Goal: Task Accomplishment & Management: Manage account settings

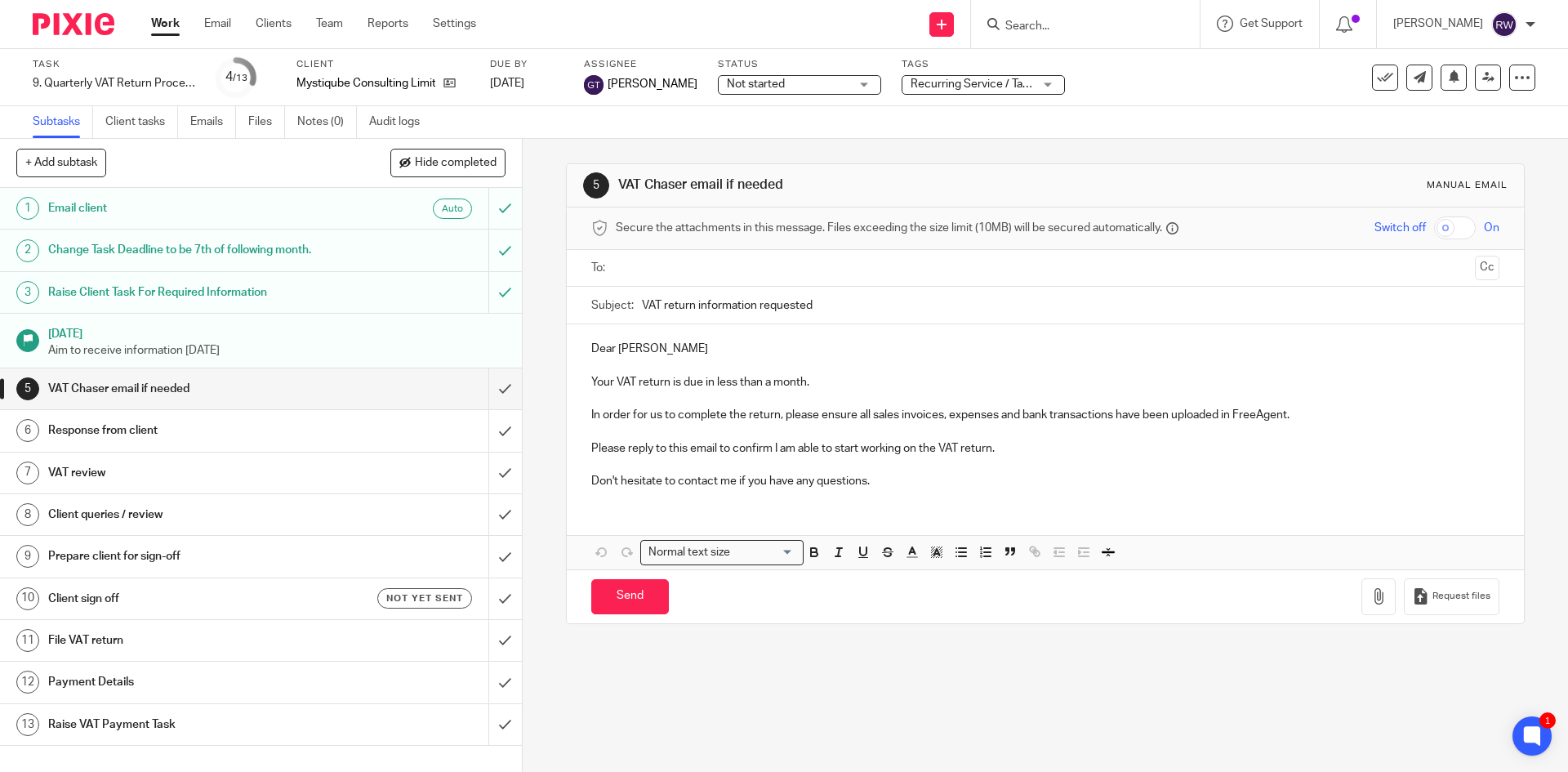
click at [1029, 23] on input "Search" at bounding box center [1077, 27] width 147 height 15
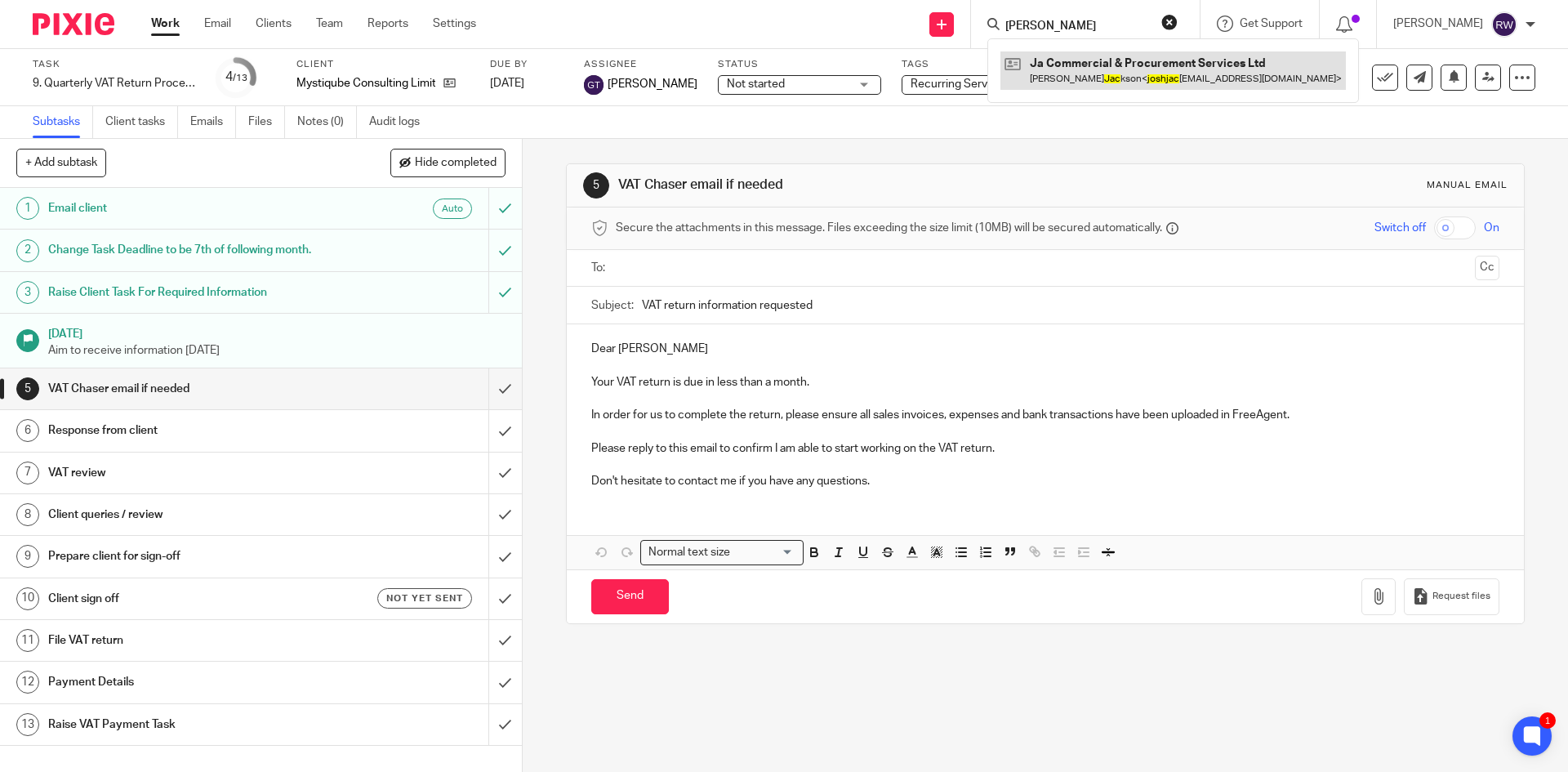
type input "josh jac"
click at [1068, 62] on link at bounding box center [1173, 71] width 346 height 38
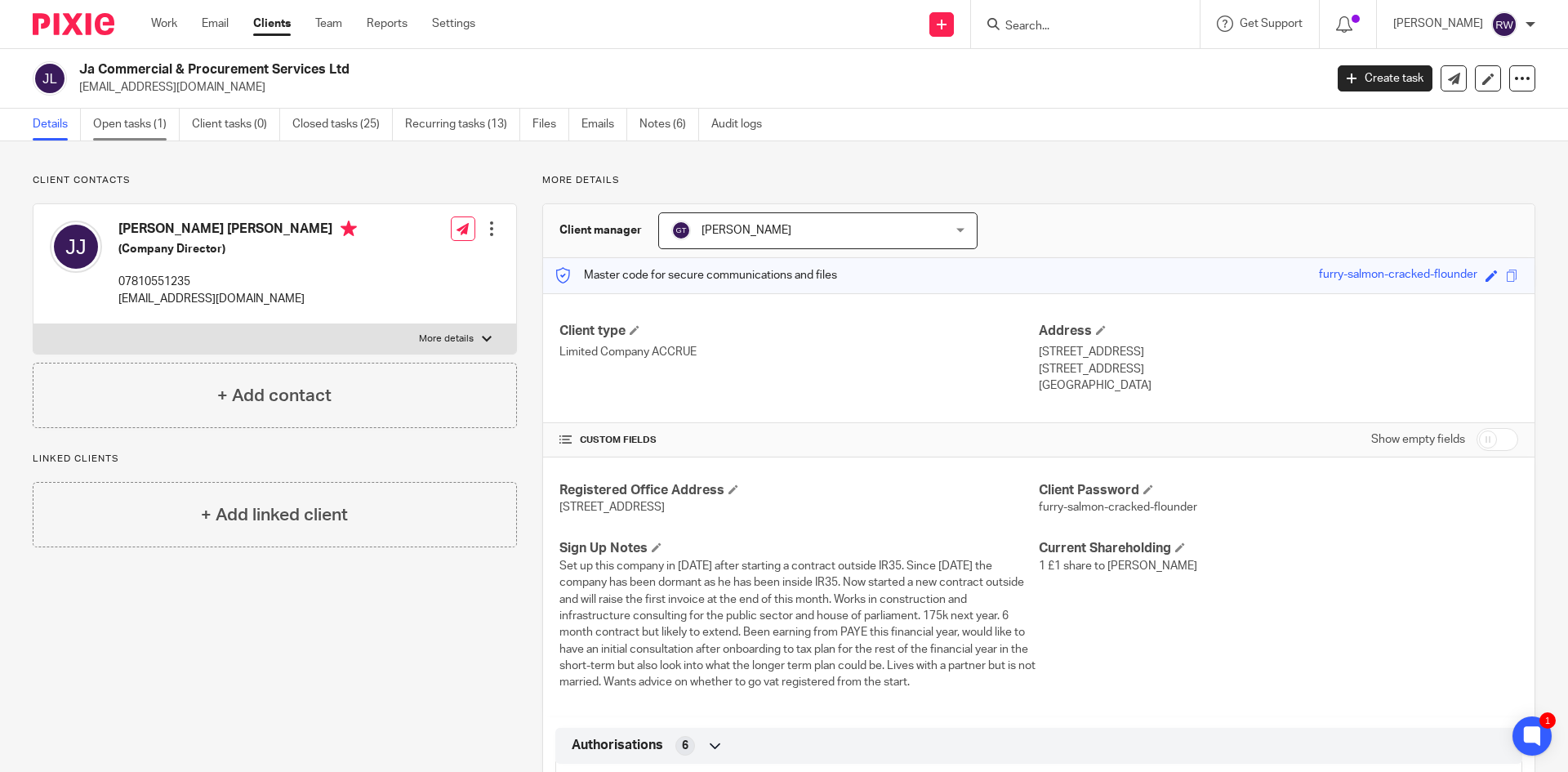
click at [123, 127] on link "Open tasks (1)" at bounding box center [136, 124] width 86 height 32
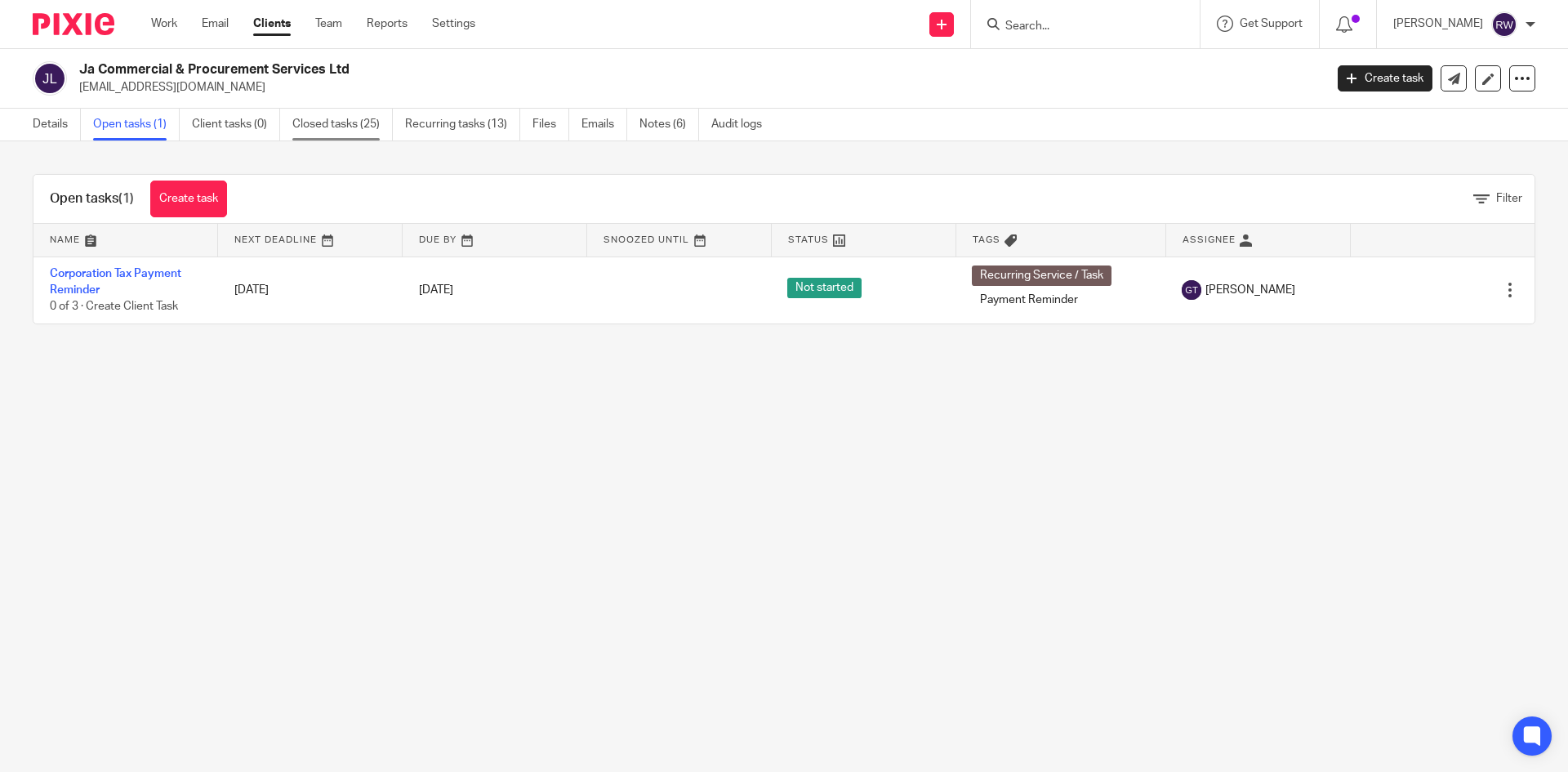
click at [360, 114] on link "Closed tasks (25)" at bounding box center [342, 124] width 100 height 32
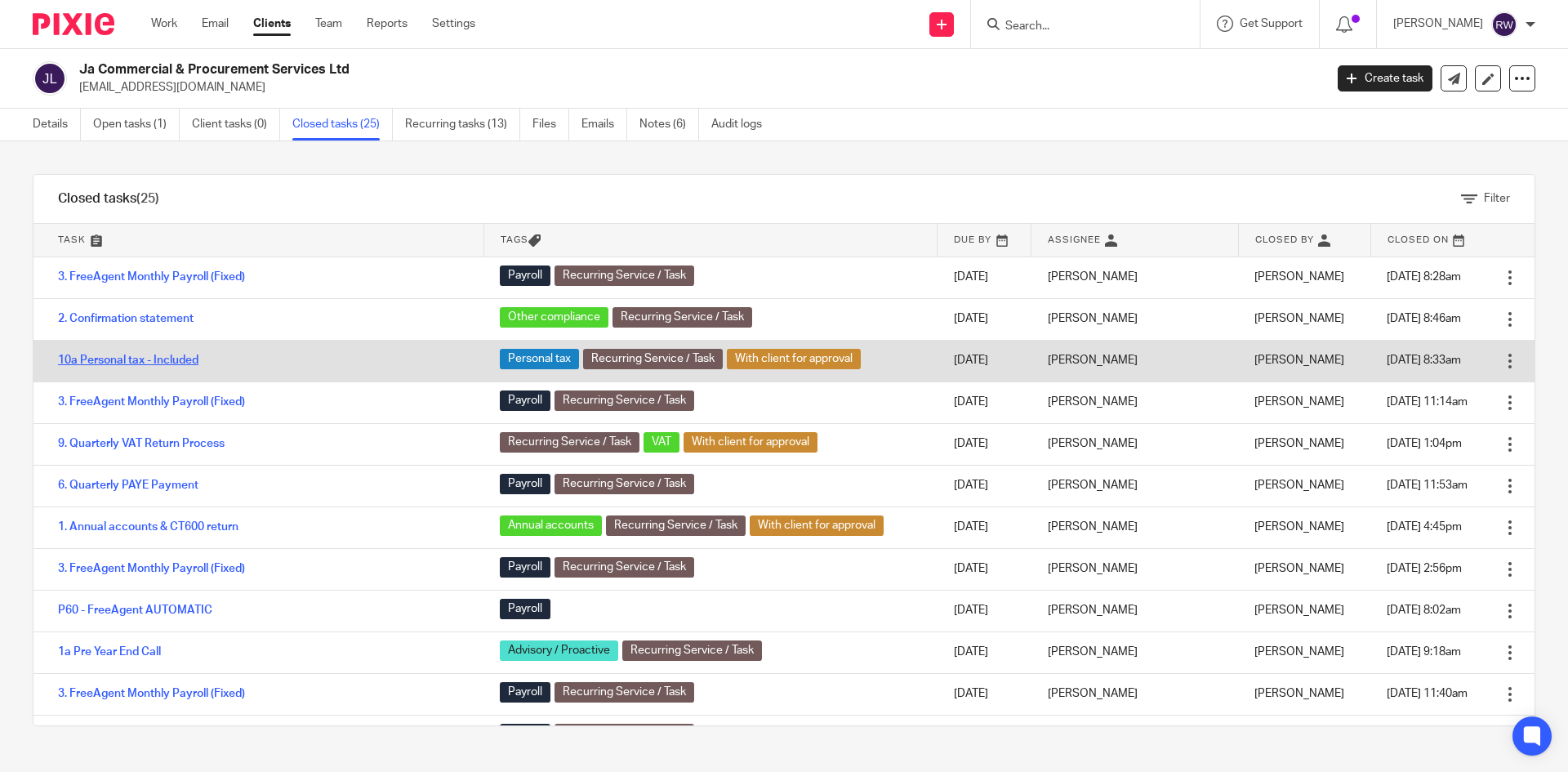
click at [172, 358] on link "10a Personal tax - Included" at bounding box center [128, 360] width 141 height 11
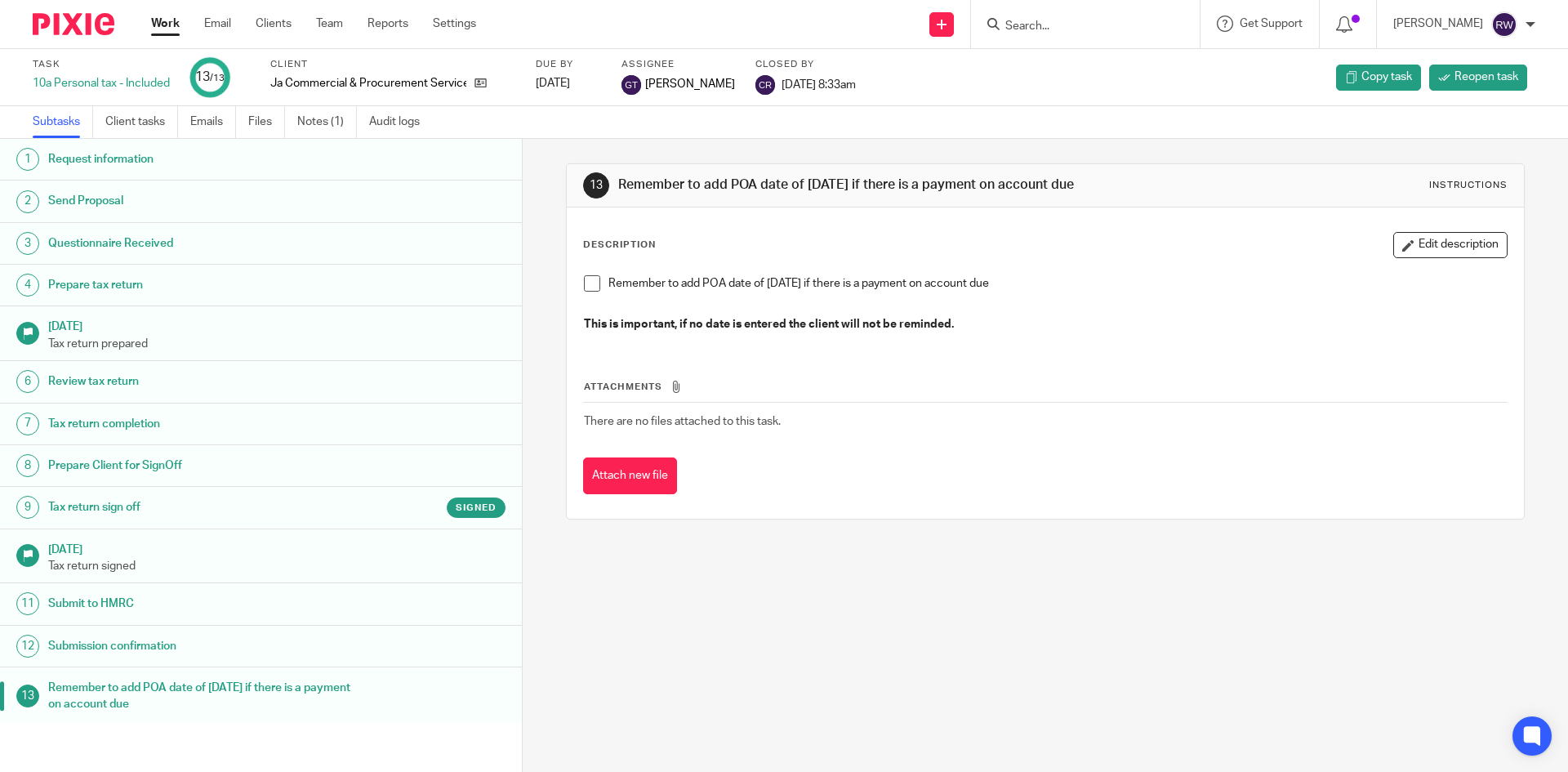
click at [223, 495] on h1 "Tax return sign off" at bounding box center [201, 507] width 305 height 24
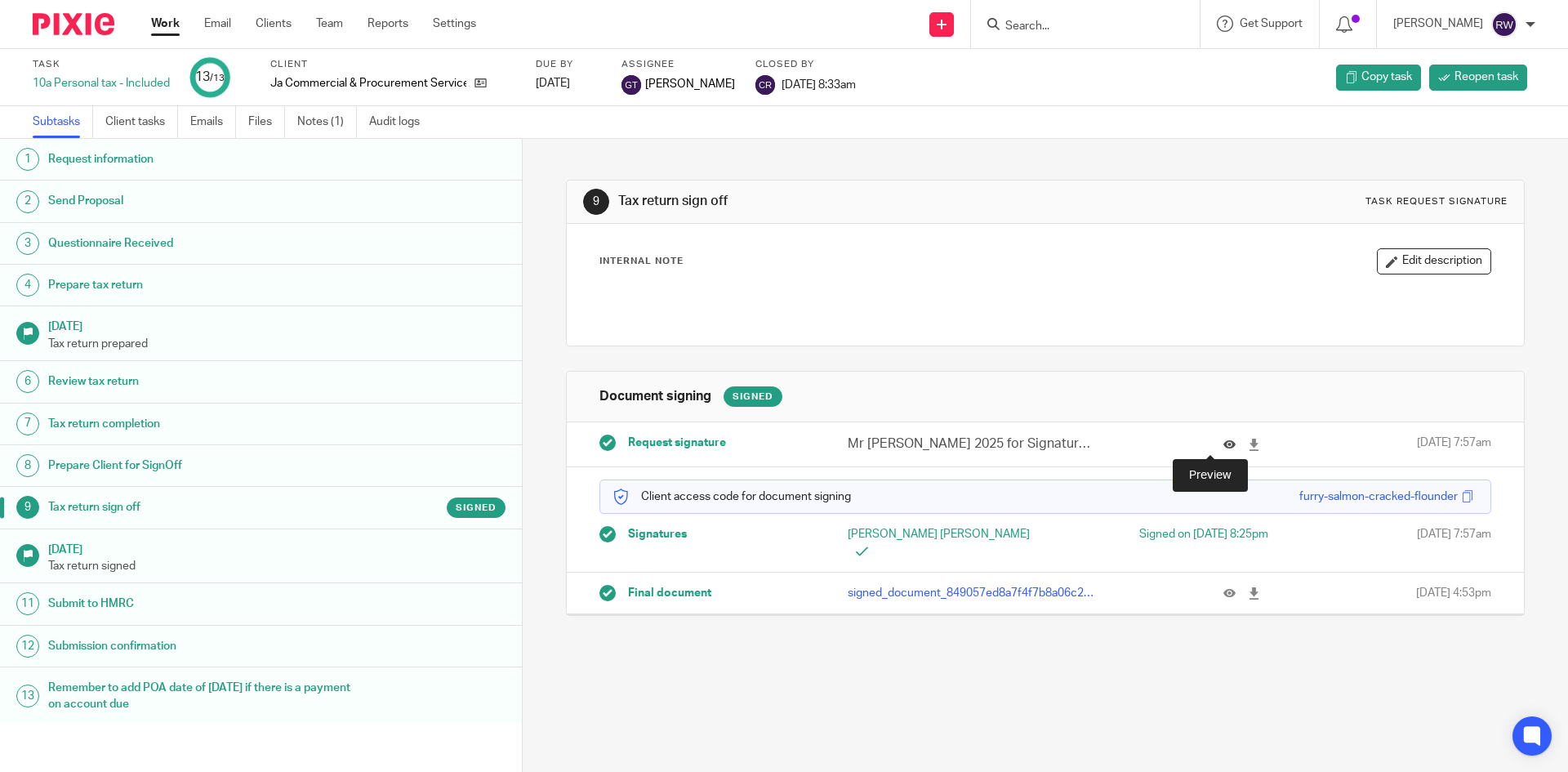
click at [1224, 444] on icon at bounding box center [1230, 445] width 12 height 12
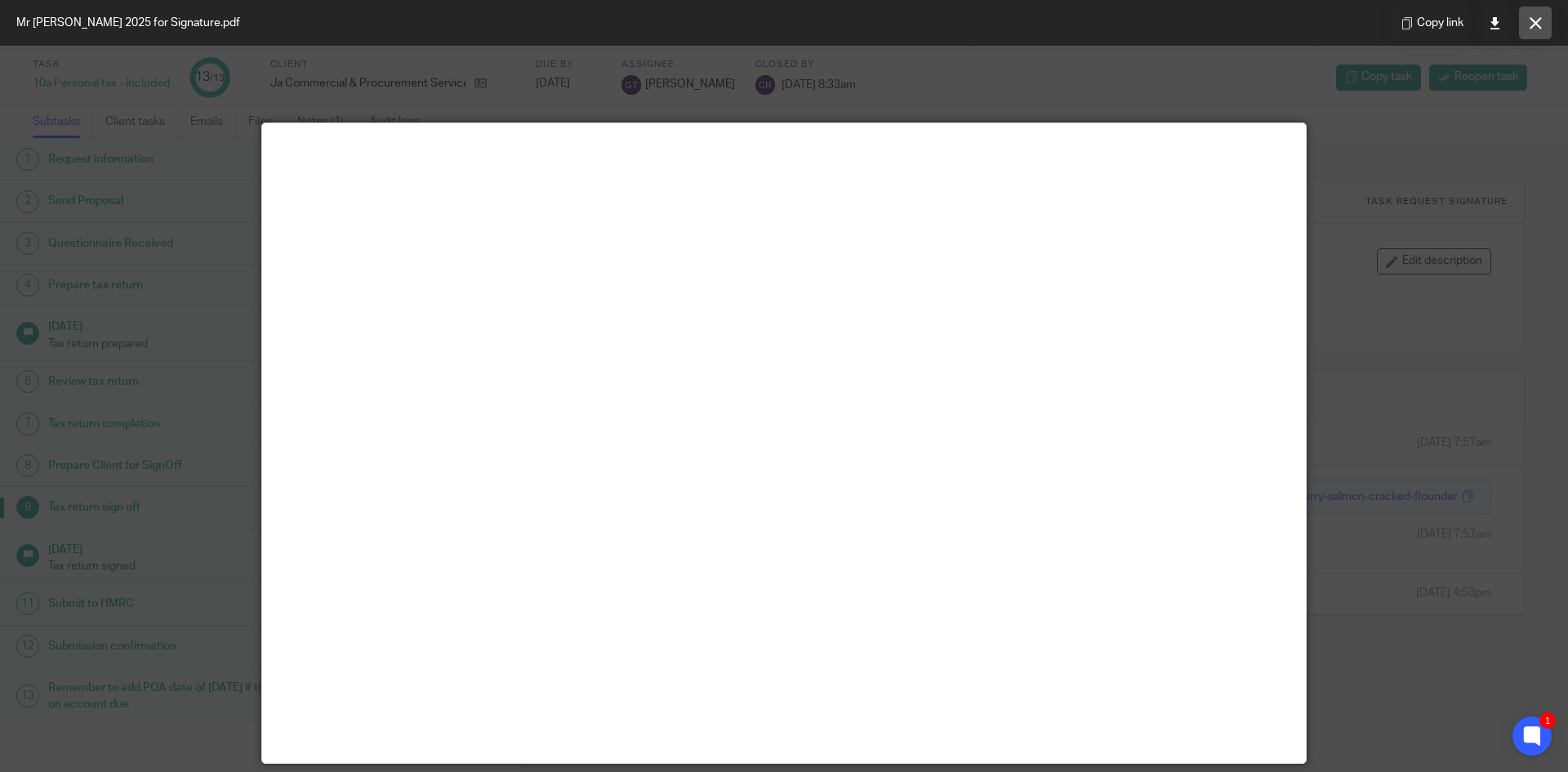
click at [1527, 23] on button at bounding box center [1536, 23] width 33 height 33
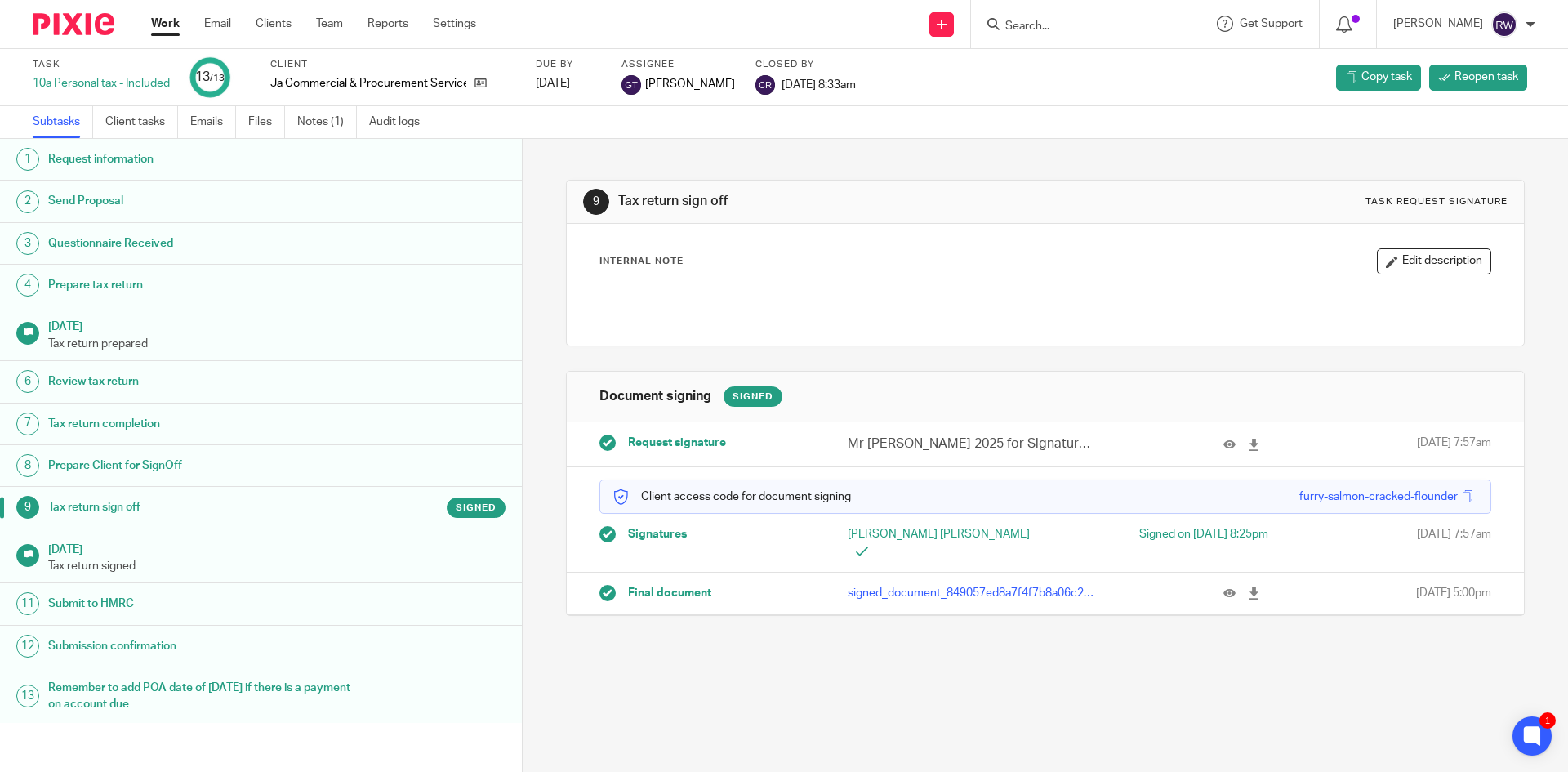
click at [1076, 15] on form at bounding box center [1091, 24] width 174 height 21
click at [1055, 29] on input "Search" at bounding box center [1077, 27] width 147 height 15
type input "kt p"
click at [1063, 62] on link at bounding box center [1138, 71] width 276 height 38
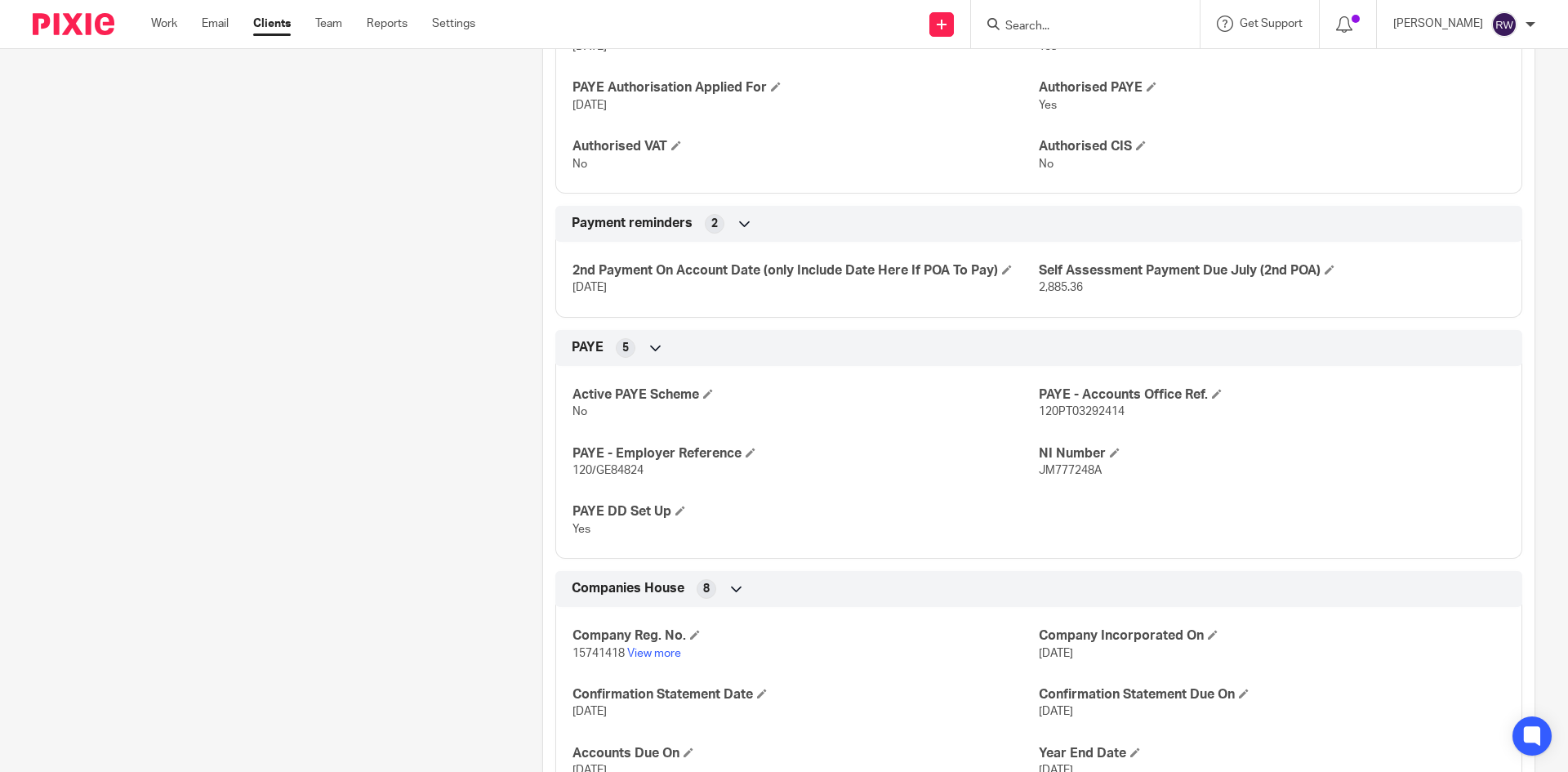
scroll to position [817, 0]
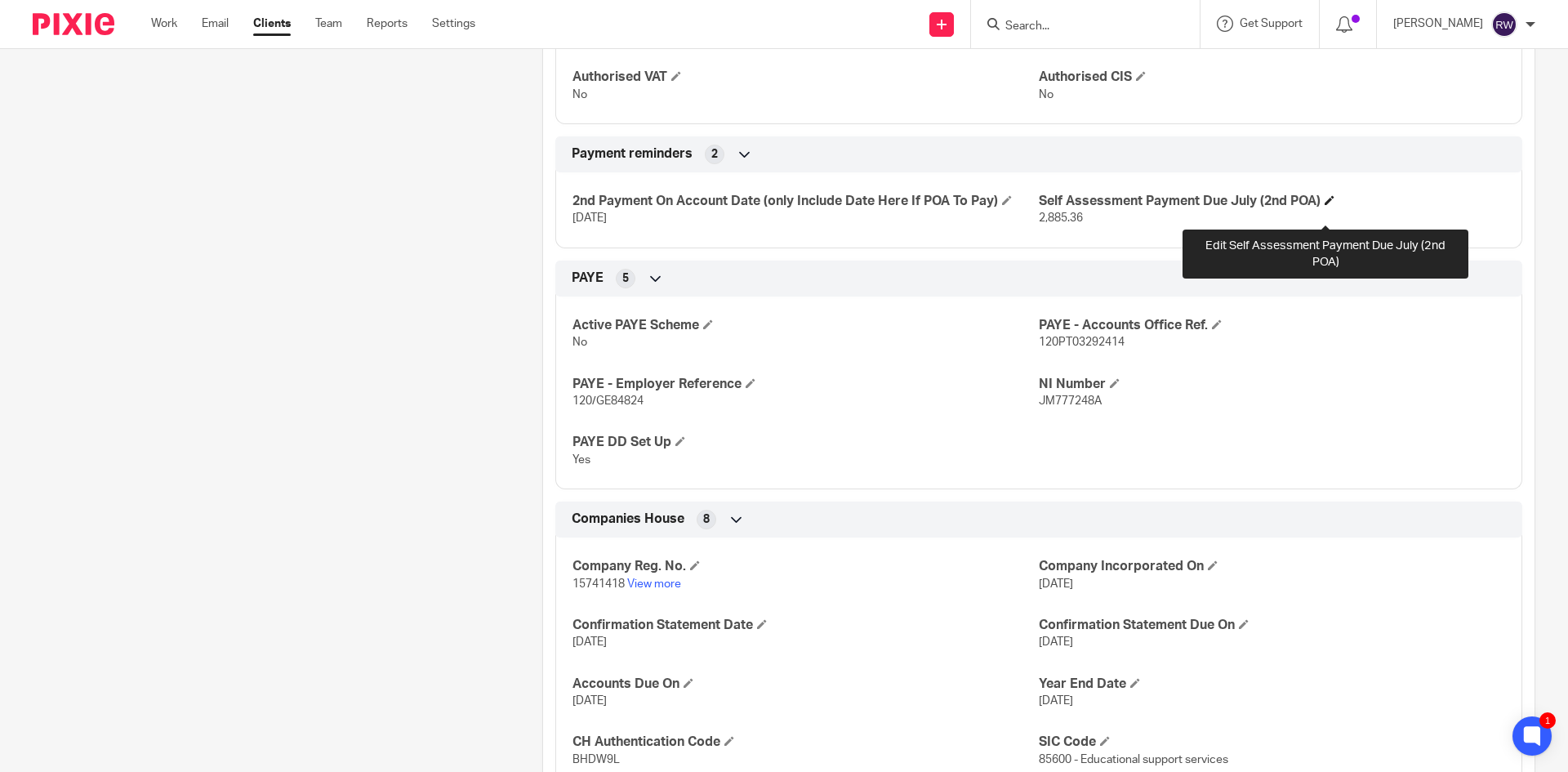
click at [1325, 205] on span at bounding box center [1329, 199] width 9 height 9
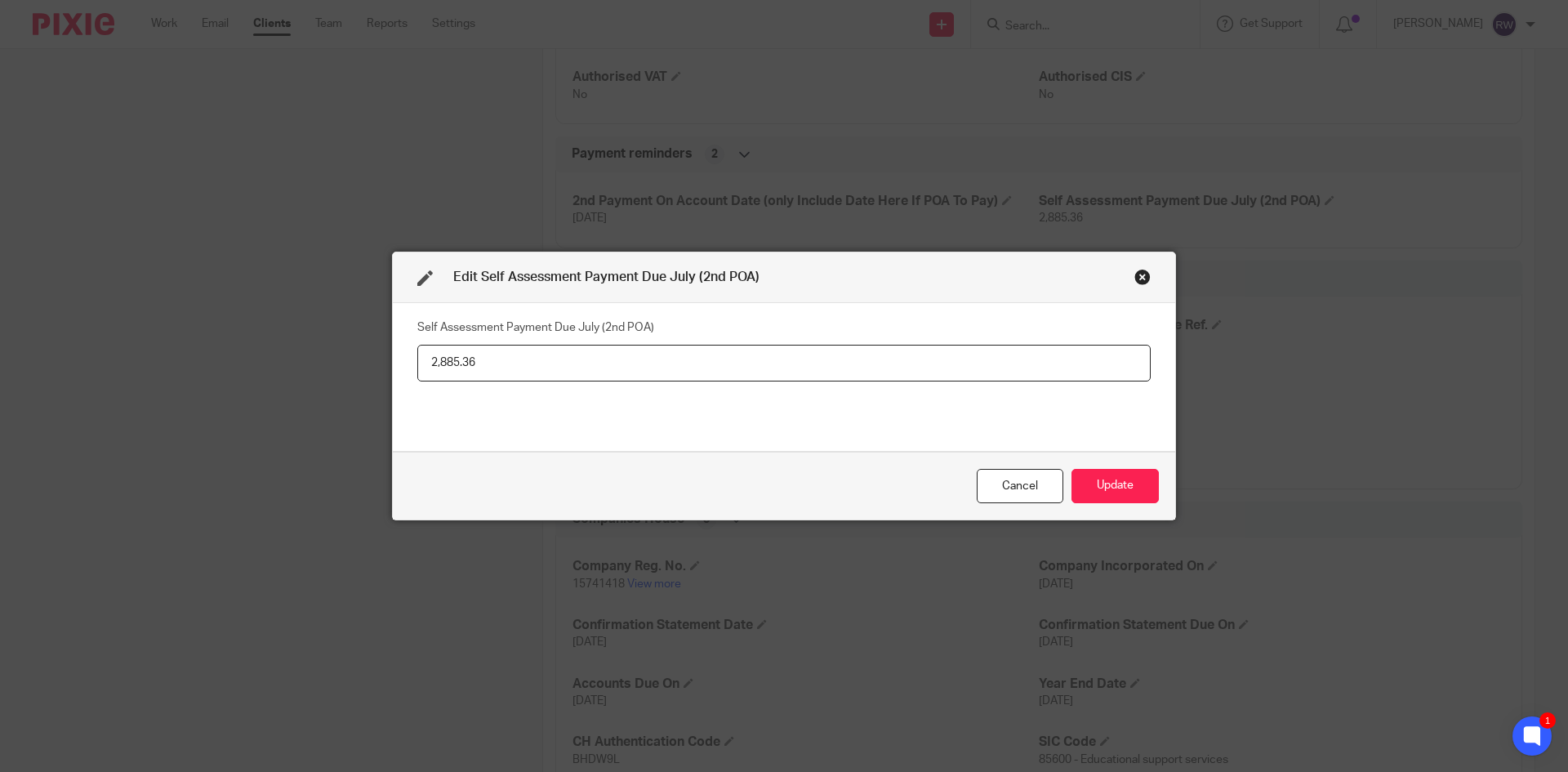
drag, startPoint x: 484, startPoint y: 362, endPoint x: 435, endPoint y: 355, distance: 49.5
click at [435, 355] on input "2,885.36" at bounding box center [784, 363] width 734 height 37
click at [498, 373] on input "2,885.36" at bounding box center [784, 363] width 734 height 37
drag, startPoint x: 519, startPoint y: 359, endPoint x: 380, endPoint y: 354, distance: 139.1
click at [380, 354] on div "Edit Self Assessment Payment Due July (2nd POA) Self Assessment Payment Due Jul…" at bounding box center [784, 386] width 1568 height 772
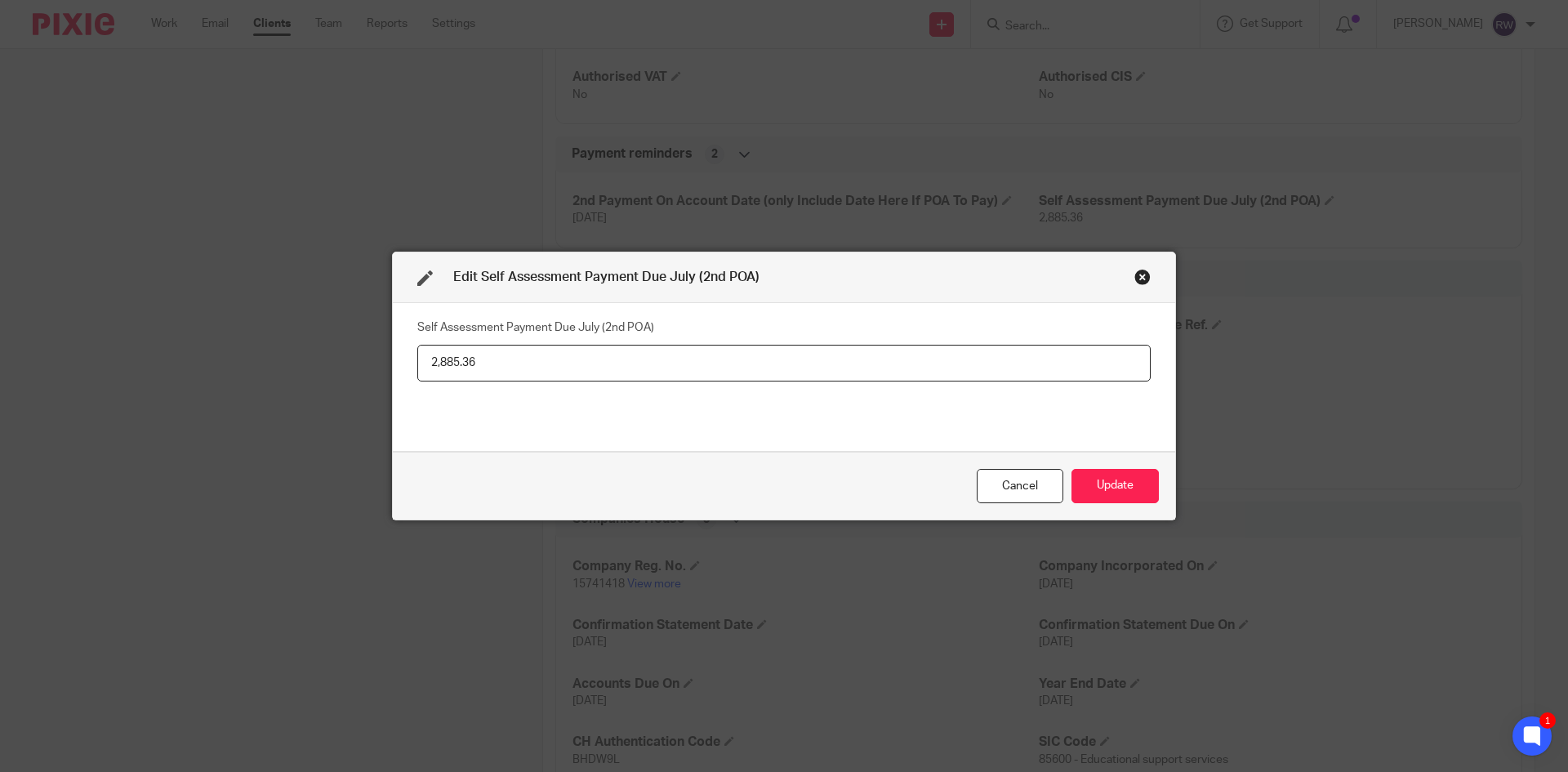
paste input "3,070.7"
type input "3,070.76"
click at [1114, 482] on button "Update" at bounding box center [1115, 486] width 87 height 35
